Goal: Task Accomplishment & Management: Complete application form

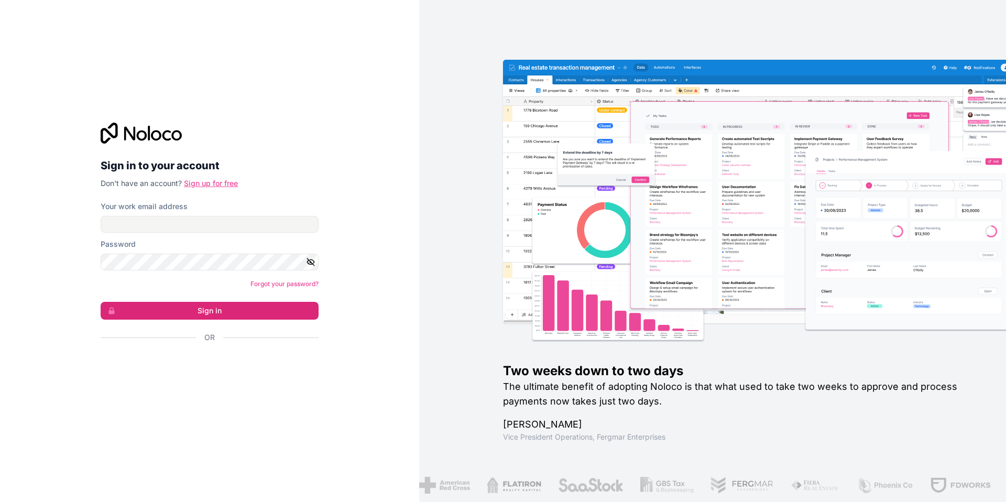
click at [211, 184] on link "Sign up for free" at bounding box center [211, 183] width 54 height 9
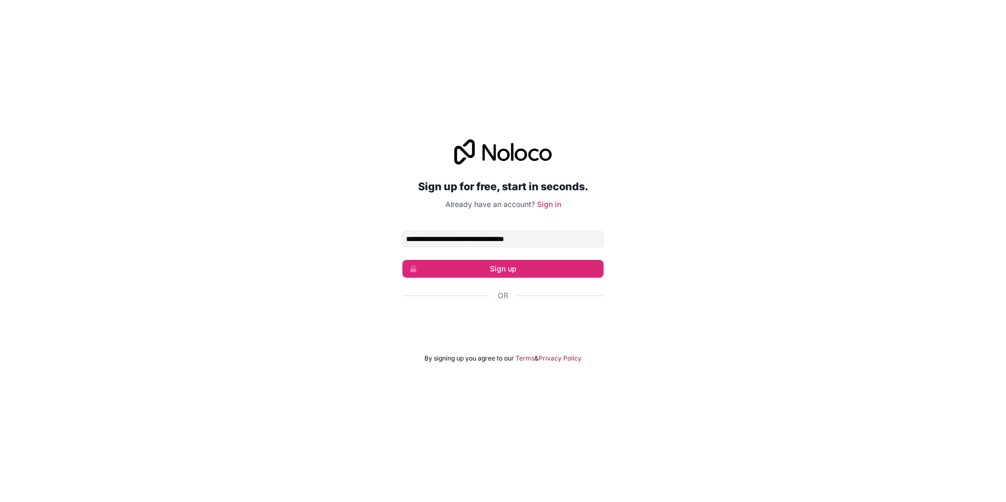
type input "**********"
click at [635, 218] on div "**********" at bounding box center [503, 251] width 1006 height 252
click at [493, 272] on button "Sign up" at bounding box center [502, 269] width 201 height 18
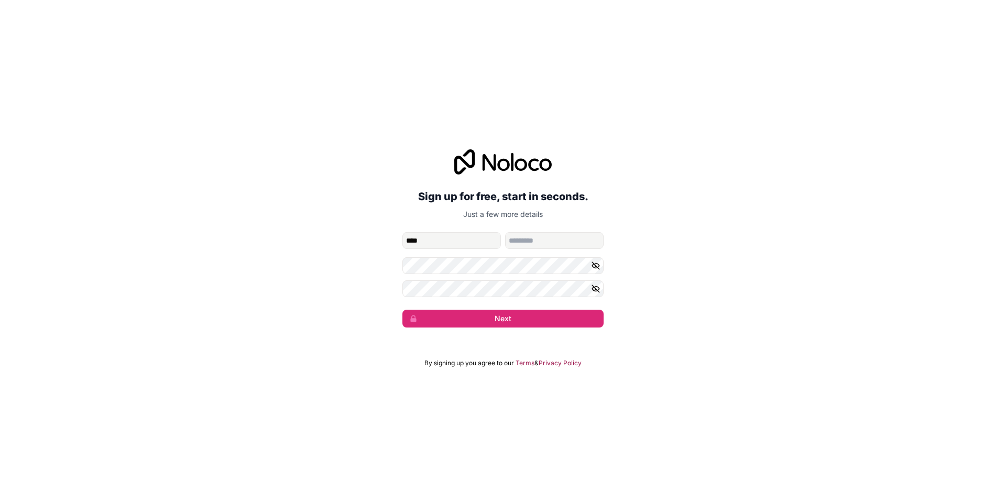
type input "****"
click at [556, 248] on input "family-name" at bounding box center [554, 240] width 98 height 17
type input "****"
click at [521, 323] on button "Next" at bounding box center [502, 319] width 201 height 18
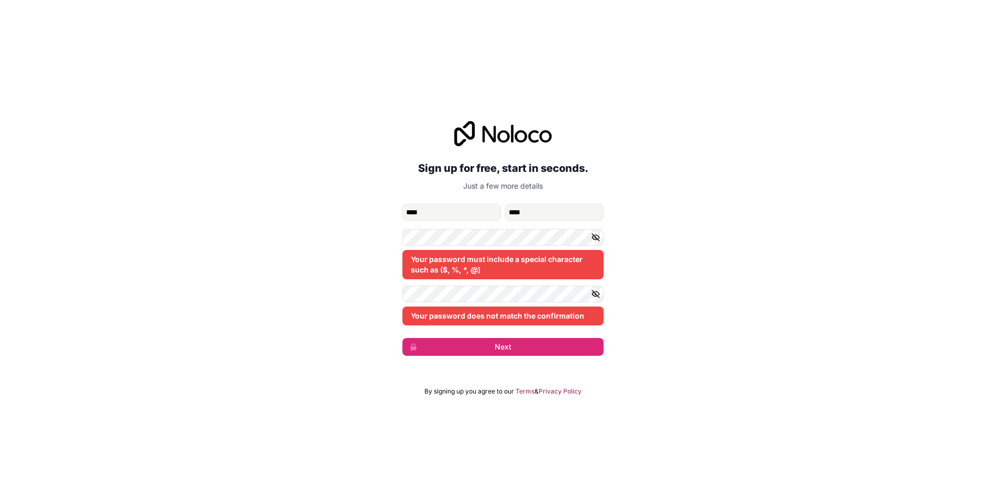
click at [593, 236] on icon "button" at bounding box center [595, 237] width 9 height 9
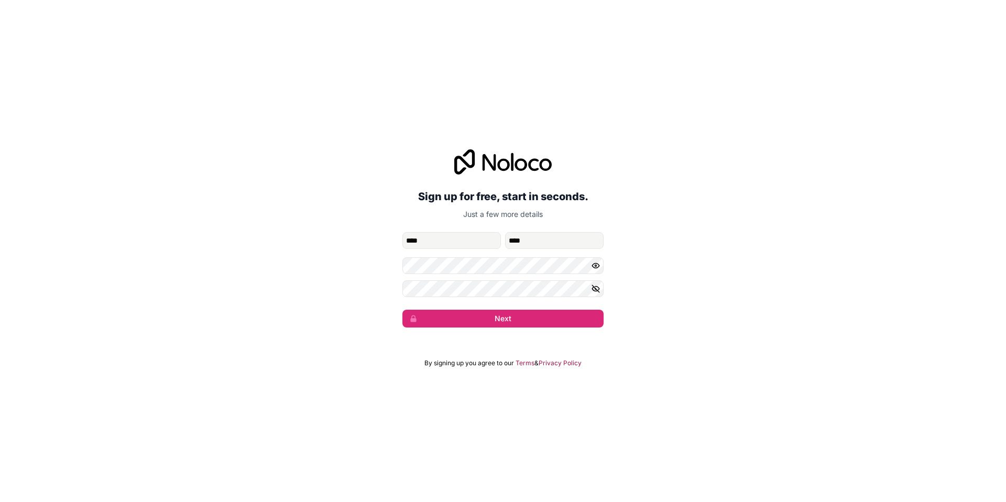
click at [660, 271] on div "**********" at bounding box center [503, 238] width 1006 height 207
click at [519, 319] on button "Next" at bounding box center [502, 319] width 201 height 18
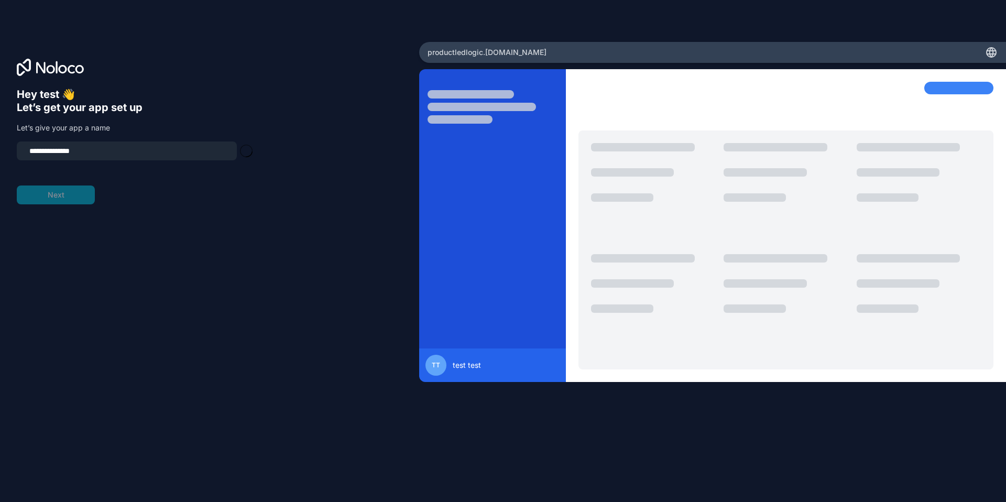
type input "**********"
click at [47, 198] on button "Next" at bounding box center [56, 194] width 78 height 19
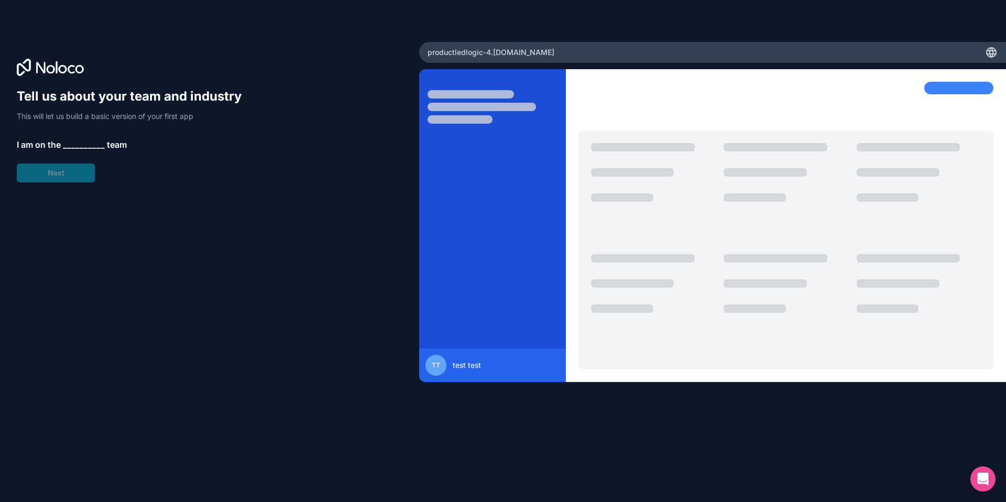
click at [81, 147] on span "__________" at bounding box center [84, 144] width 42 height 13
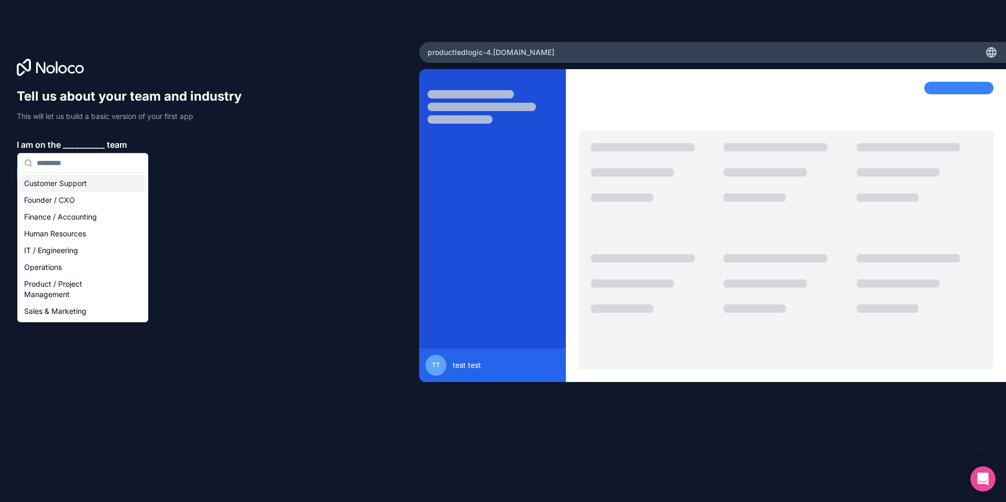
click at [76, 180] on div "Customer Support" at bounding box center [83, 183] width 126 height 17
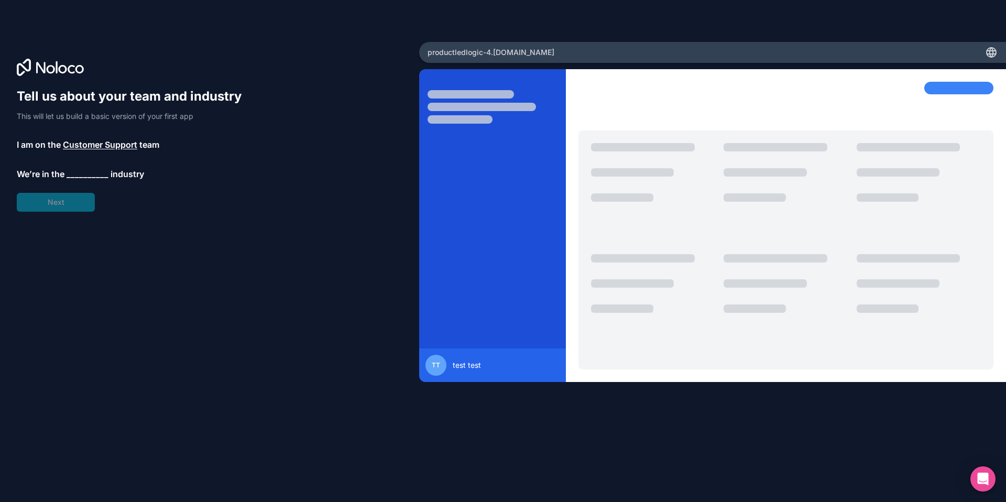
click at [78, 172] on span "__________" at bounding box center [88, 174] width 42 height 13
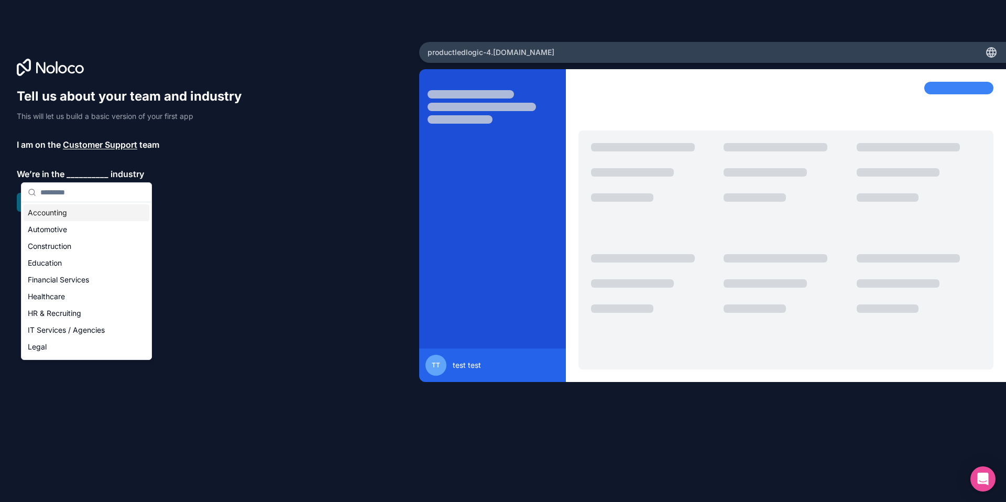
click at [78, 212] on div "Accounting" at bounding box center [87, 212] width 126 height 17
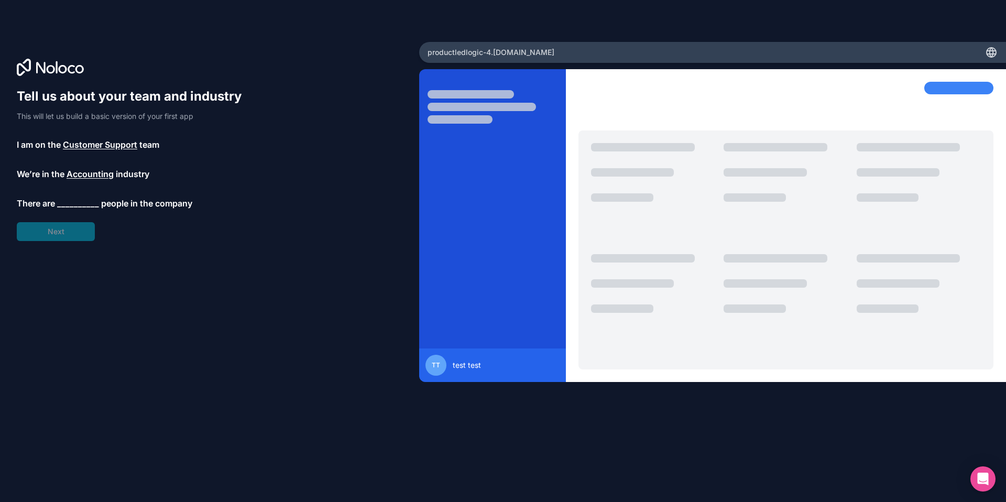
click at [81, 201] on span "__________" at bounding box center [78, 203] width 42 height 13
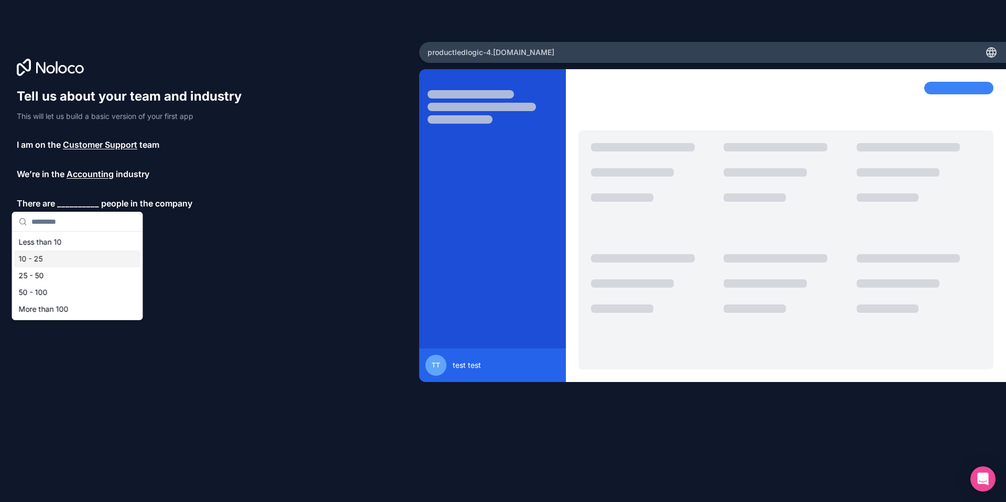
click at [75, 258] on div "10 - 25" at bounding box center [78, 258] width 126 height 17
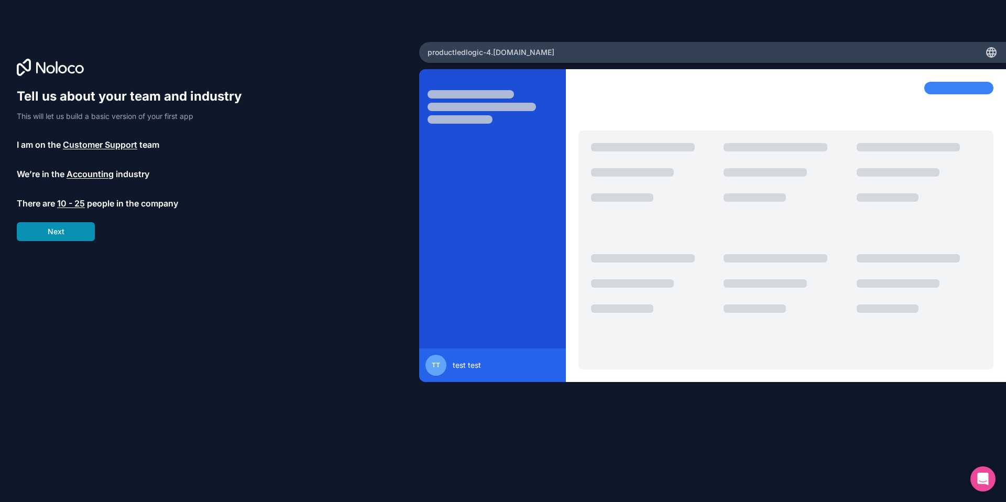
click at [62, 229] on button "Next" at bounding box center [56, 231] width 78 height 19
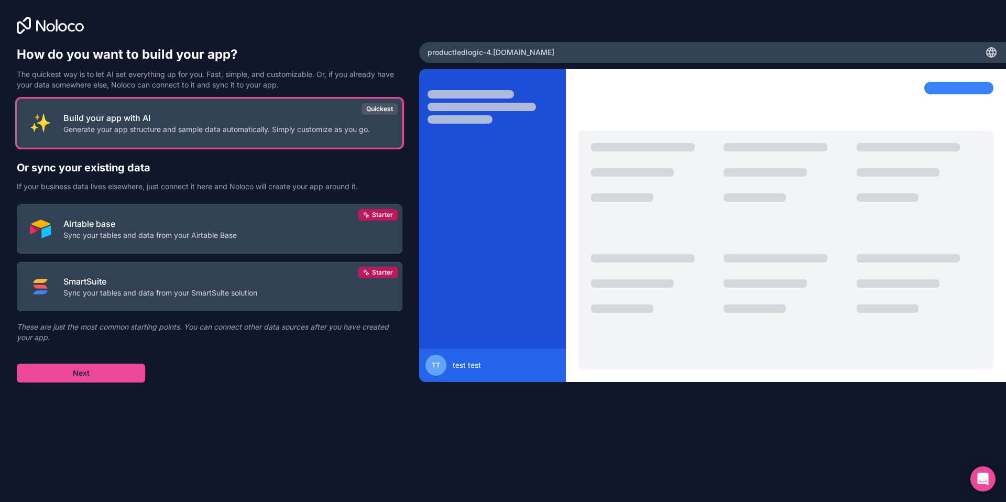
click at [1000, 483] on div "How do you want to build your app? The quickest way is to let AI set everything…" at bounding box center [503, 251] width 1006 height 502
click at [88, 378] on button "Next" at bounding box center [81, 372] width 128 height 19
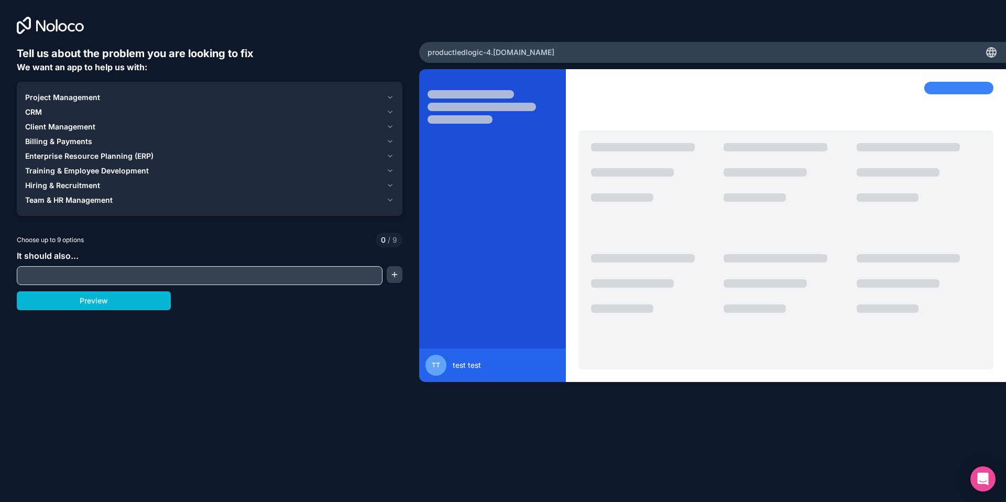
click at [126, 95] on div "Project Management" at bounding box center [203, 97] width 357 height 10
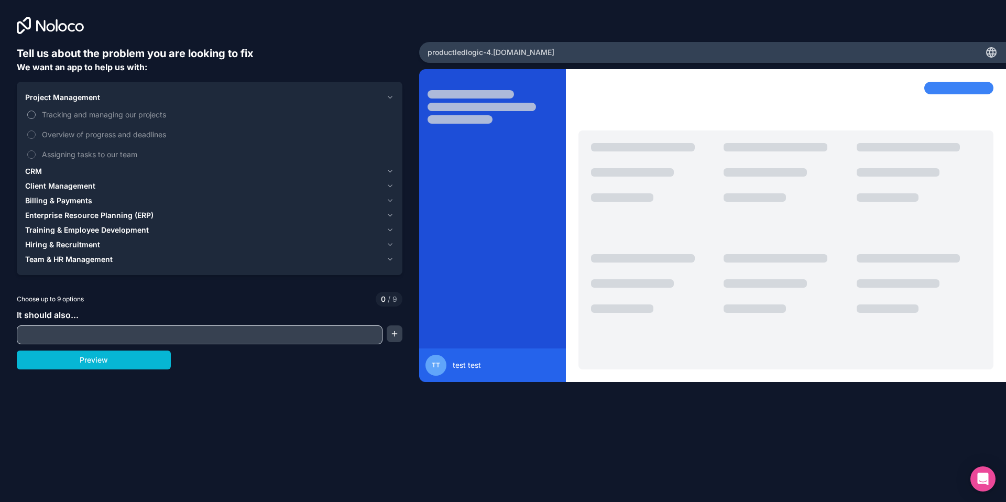
click at [102, 113] on span "Tracking and managing our projects" at bounding box center [217, 114] width 350 height 11
click at [36, 113] on button "Tracking and managing our projects" at bounding box center [31, 115] width 8 height 8
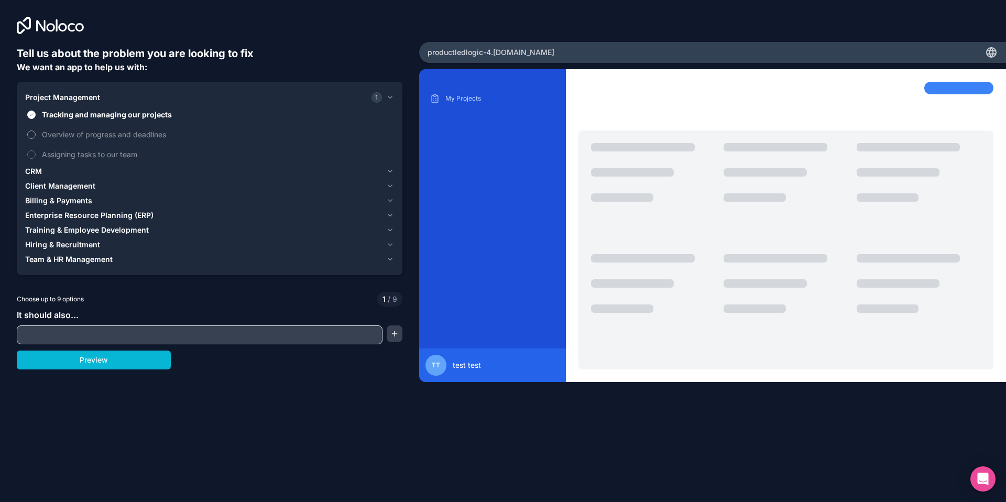
click at [98, 129] on span "Overview of progress and deadlines" at bounding box center [217, 134] width 350 height 11
click at [36, 130] on button "Overview of progress and deadlines" at bounding box center [31, 134] width 8 height 8
click at [97, 155] on span "Assigning tasks to our team" at bounding box center [217, 154] width 350 height 11
click at [36, 155] on button "Assigning tasks to our team" at bounding box center [31, 154] width 8 height 8
click at [97, 154] on span "Assigning tasks to our team" at bounding box center [217, 154] width 350 height 11
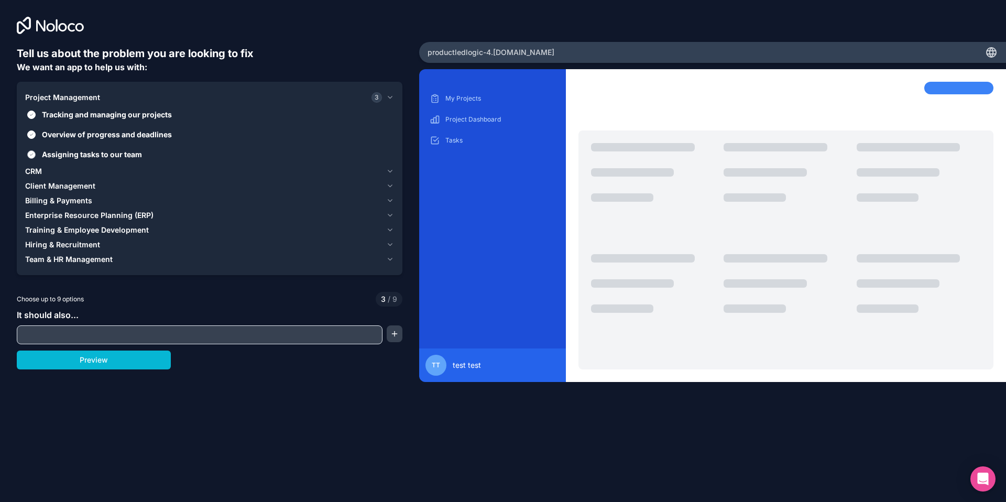
click at [36, 154] on button "Assigning tasks to our team" at bounding box center [31, 154] width 8 height 8
click at [98, 152] on span "Assigning tasks to our team" at bounding box center [217, 154] width 350 height 11
click at [36, 152] on button "Assigning tasks to our team" at bounding box center [31, 154] width 8 height 8
click at [98, 152] on span "Assigning tasks to our team" at bounding box center [217, 154] width 350 height 11
click at [36, 152] on button "Assigning tasks to our team" at bounding box center [31, 154] width 8 height 8
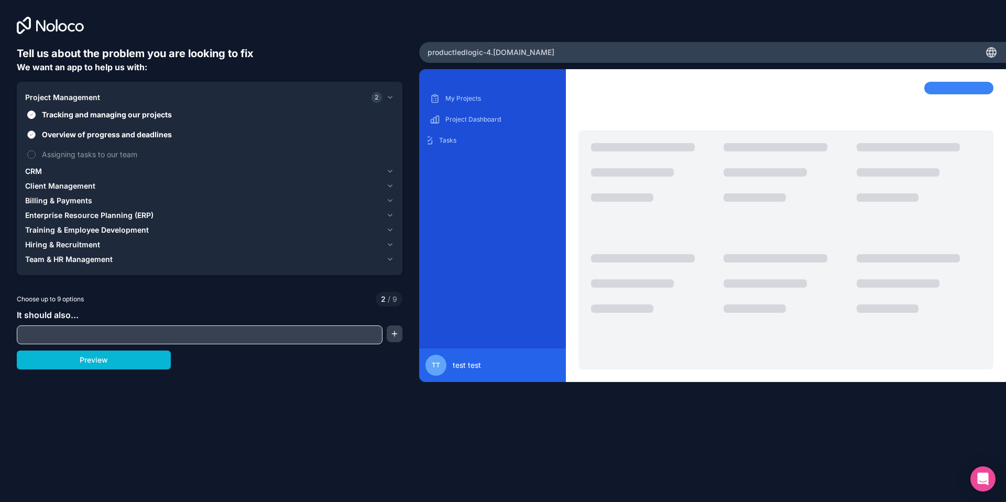
click at [99, 133] on span "Overview of progress and deadlines" at bounding box center [217, 134] width 350 height 11
click at [36, 133] on button "Overview of progress and deadlines" at bounding box center [31, 134] width 8 height 8
click at [103, 109] on span "Tracking and managing our projects" at bounding box center [217, 114] width 350 height 11
click at [36, 111] on button "Tracking and managing our projects" at bounding box center [31, 115] width 8 height 8
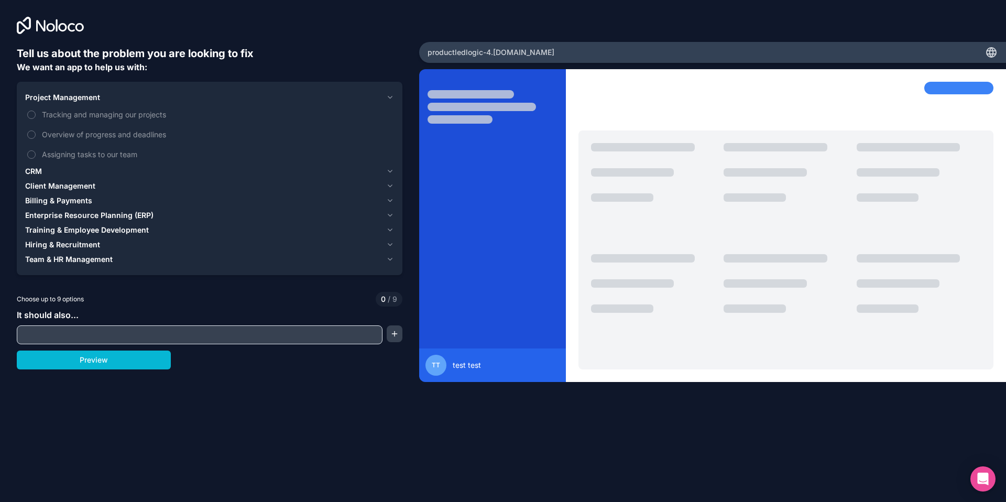
click at [98, 185] on div "Client Management" at bounding box center [203, 186] width 357 height 10
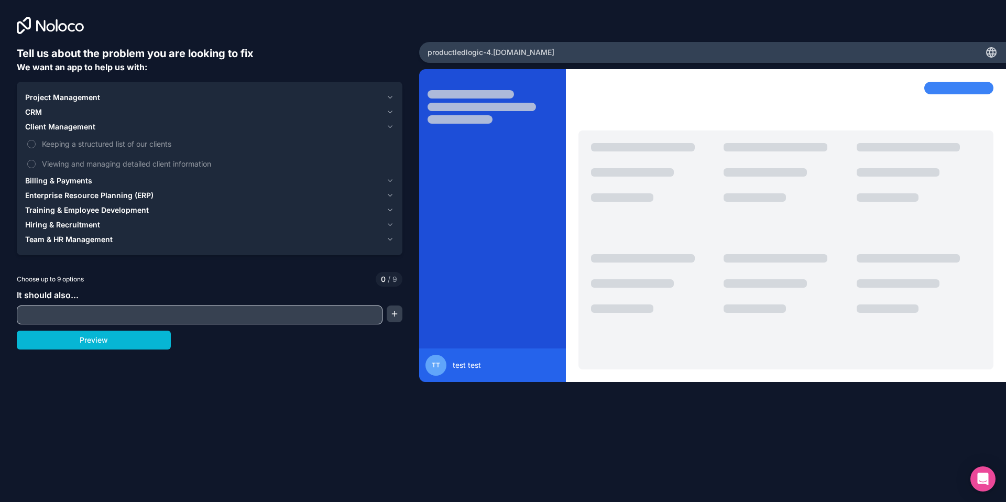
click at [75, 184] on span "Billing & Payments" at bounding box center [58, 180] width 67 height 10
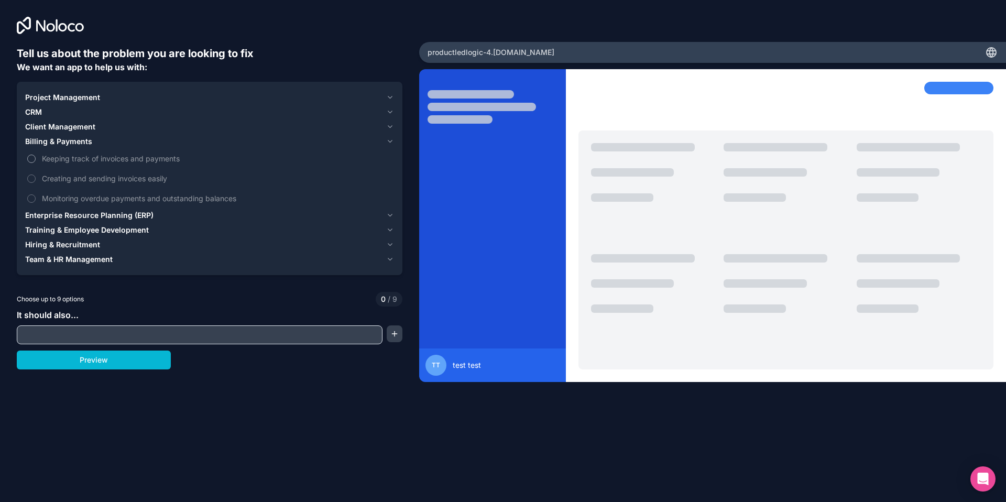
click at [34, 158] on button "Keeping track of invoices and payments" at bounding box center [31, 158] width 8 height 8
click at [28, 181] on label "Creating and sending invoices easily" at bounding box center [209, 178] width 369 height 19
click at [28, 181] on button "Creating and sending invoices easily" at bounding box center [31, 178] width 8 height 8
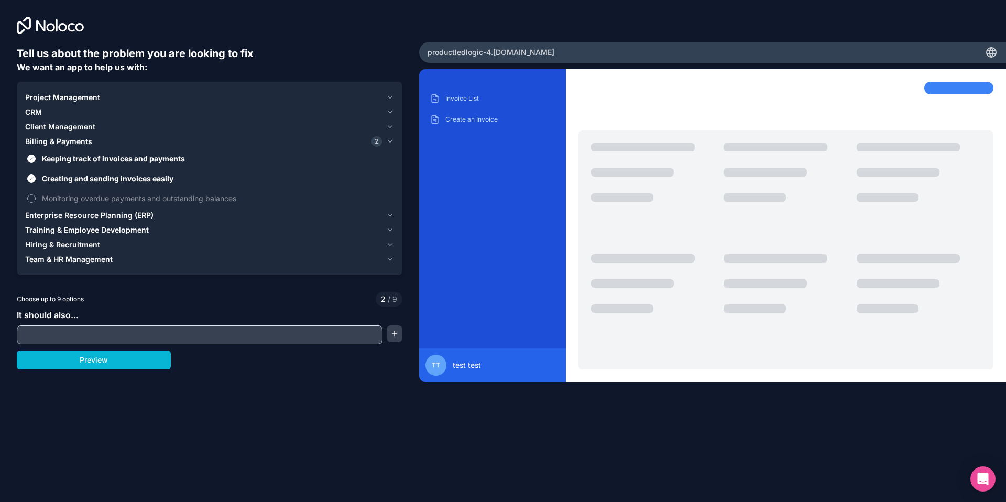
click at [30, 202] on label "Monitoring overdue payments and outstanding balances" at bounding box center [209, 198] width 369 height 19
click at [30, 202] on button "Monitoring overdue payments and outstanding balances" at bounding box center [31, 198] width 8 height 8
type button "on"
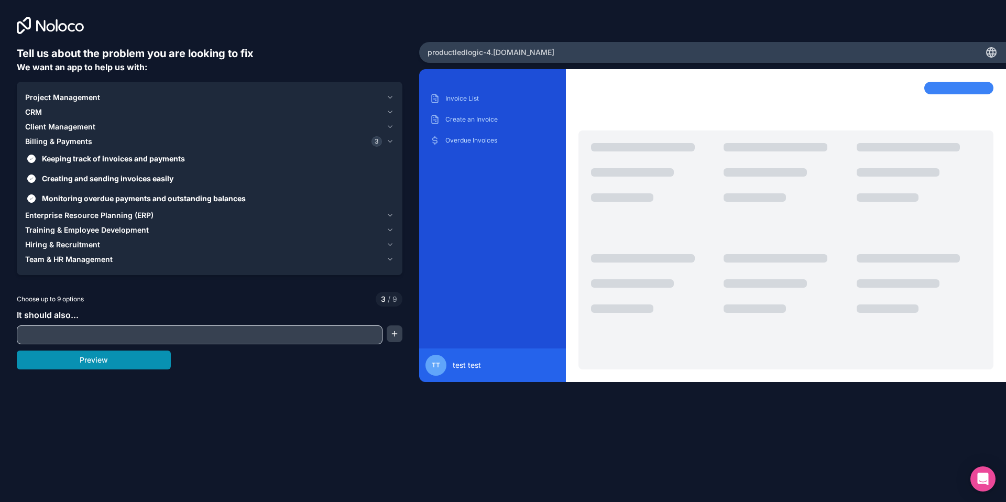
click at [144, 359] on button "Preview" at bounding box center [94, 359] width 154 height 19
